Goal: Transaction & Acquisition: Download file/media

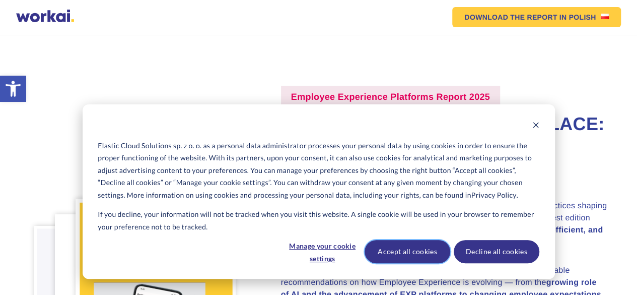
click at [429, 250] on button "Accept all cookies" at bounding box center [408, 251] width 86 height 23
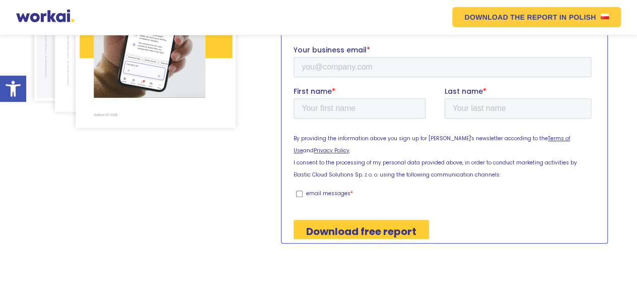
scroll to position [263, 0]
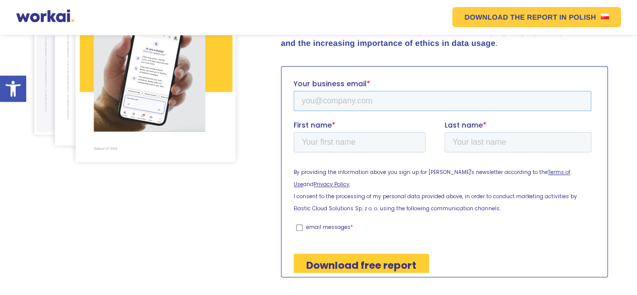
click at [355, 101] on input "Your business email *" at bounding box center [442, 100] width 298 height 20
type input "[PERSON_NAME][EMAIL_ADDRESS][DOMAIN_NAME]"
click at [335, 146] on input "First name *" at bounding box center [359, 141] width 132 height 20
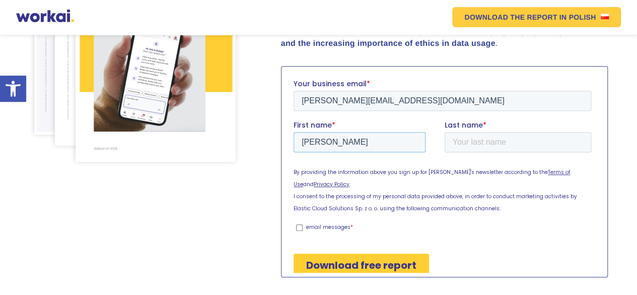
type input "[PERSON_NAME]"
click at [455, 140] on input "Last name *" at bounding box center [517, 141] width 147 height 20
type input "[PERSON_NAME]"
click at [299, 224] on input "email messages *" at bounding box center [299, 227] width 7 height 7
checkbox input "true"
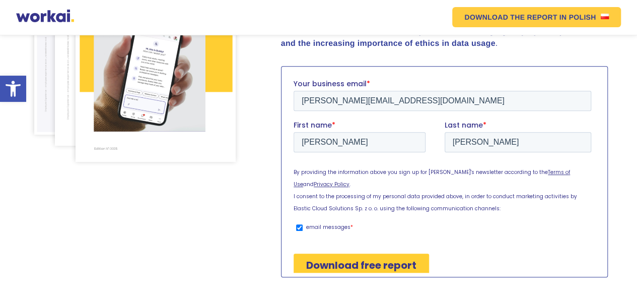
click at [332, 253] on input "Download free report" at bounding box center [360, 264] width 135 height 23
